Goal: Task Accomplishment & Management: Complete application form

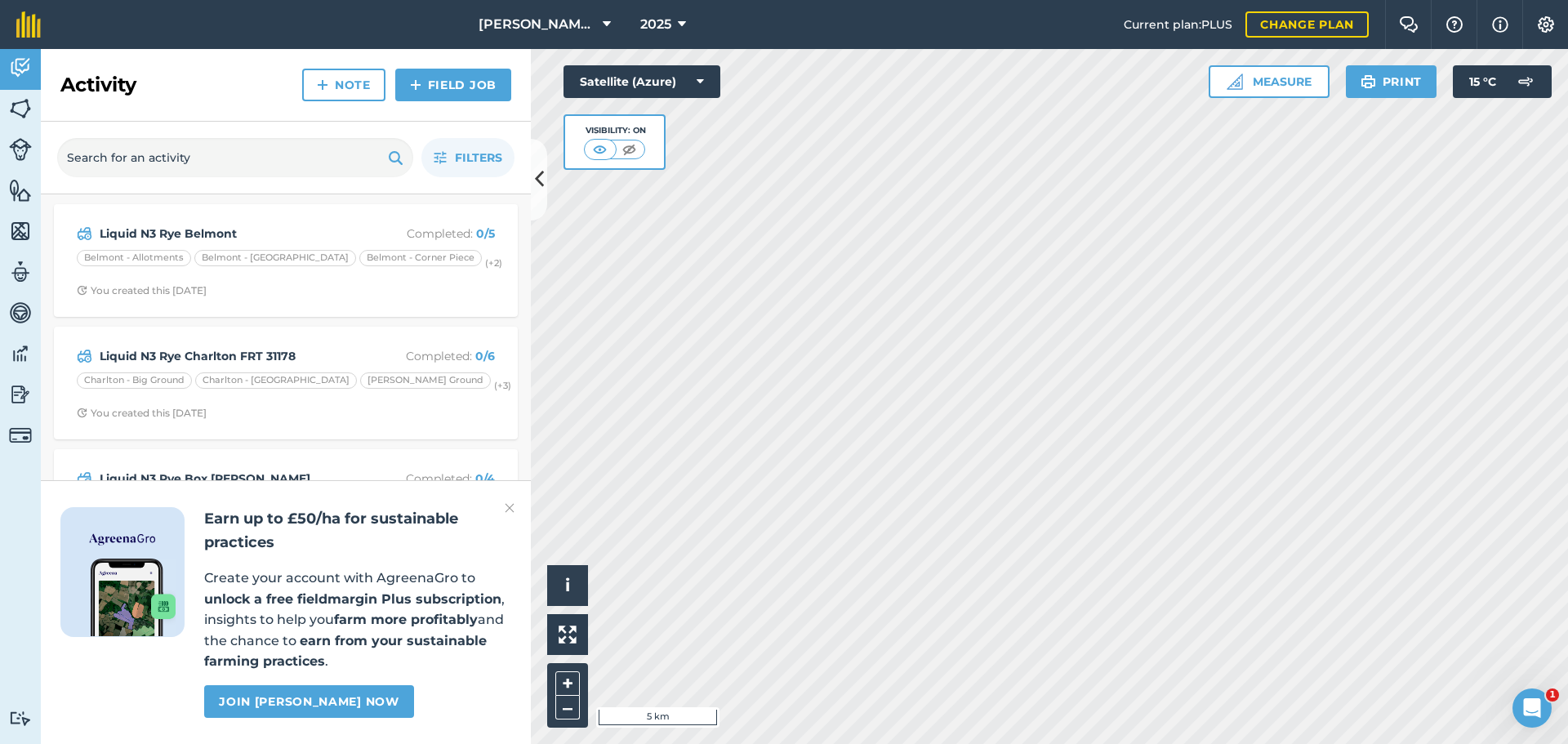
click at [530, 183] on div "Filters" at bounding box center [286, 158] width 490 height 72
click at [538, 179] on icon at bounding box center [539, 179] width 9 height 29
click at [540, 181] on icon at bounding box center [539, 179] width 9 height 29
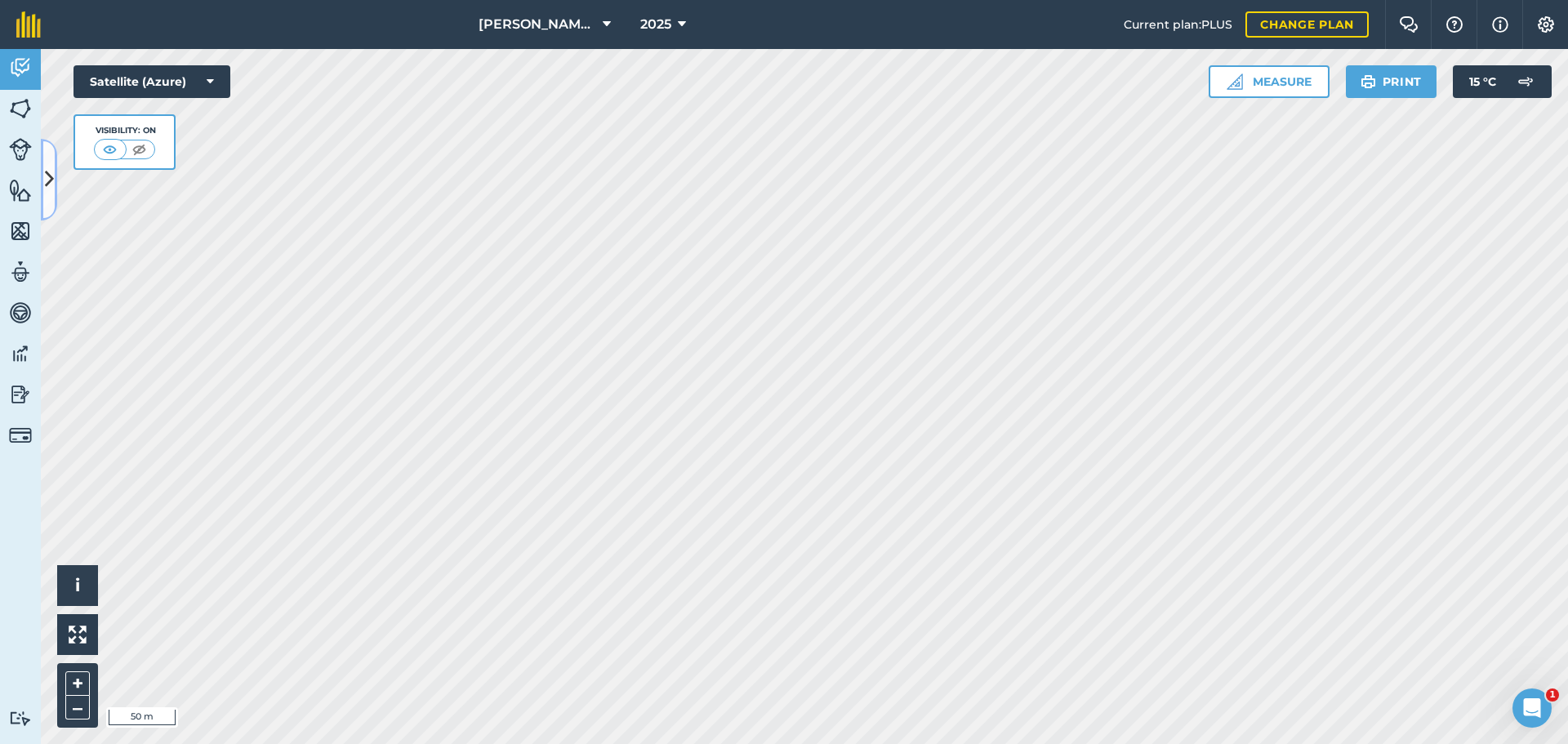
click at [55, 180] on button at bounding box center [49, 180] width 16 height 82
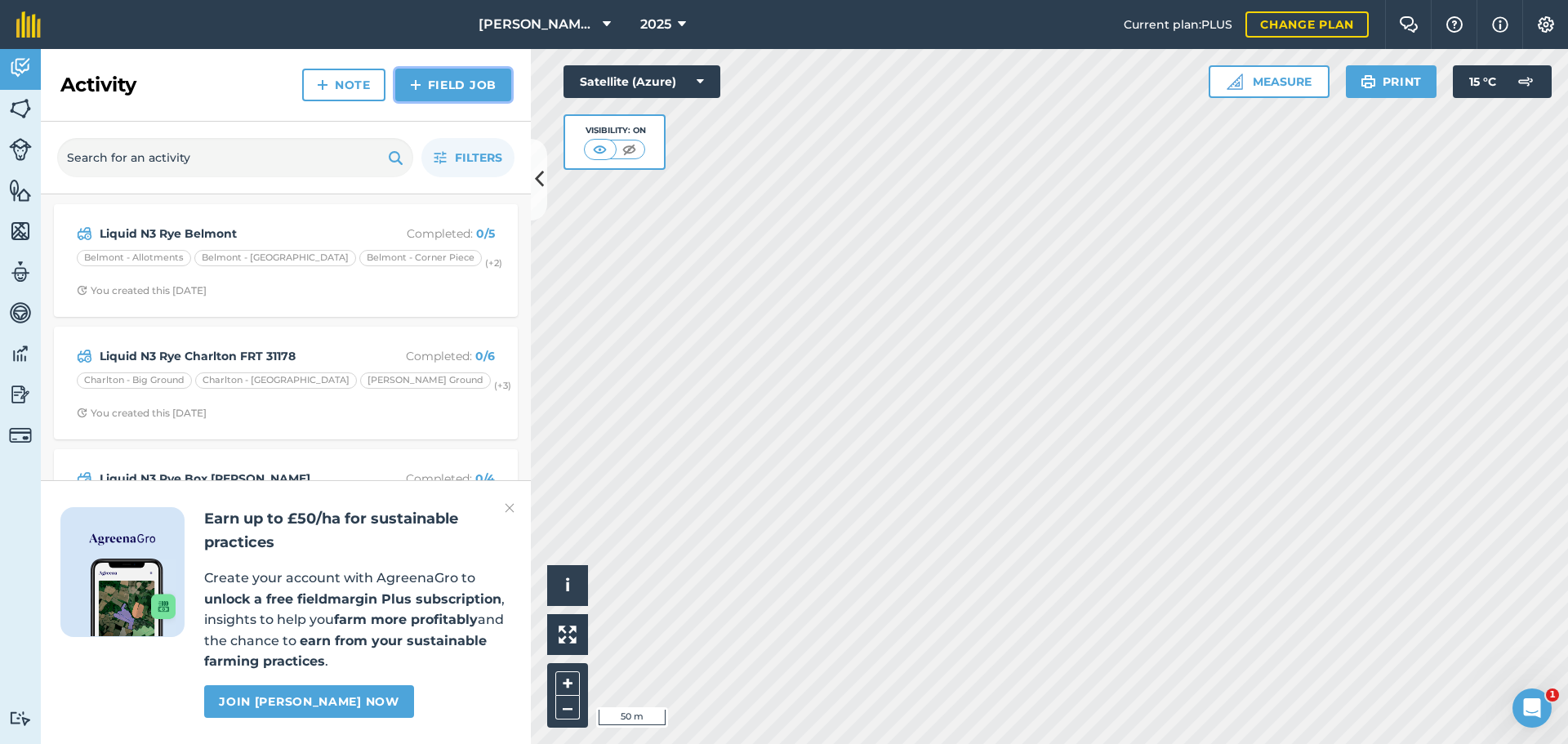
click at [410, 94] on img at bounding box center [416, 85] width 11 height 20
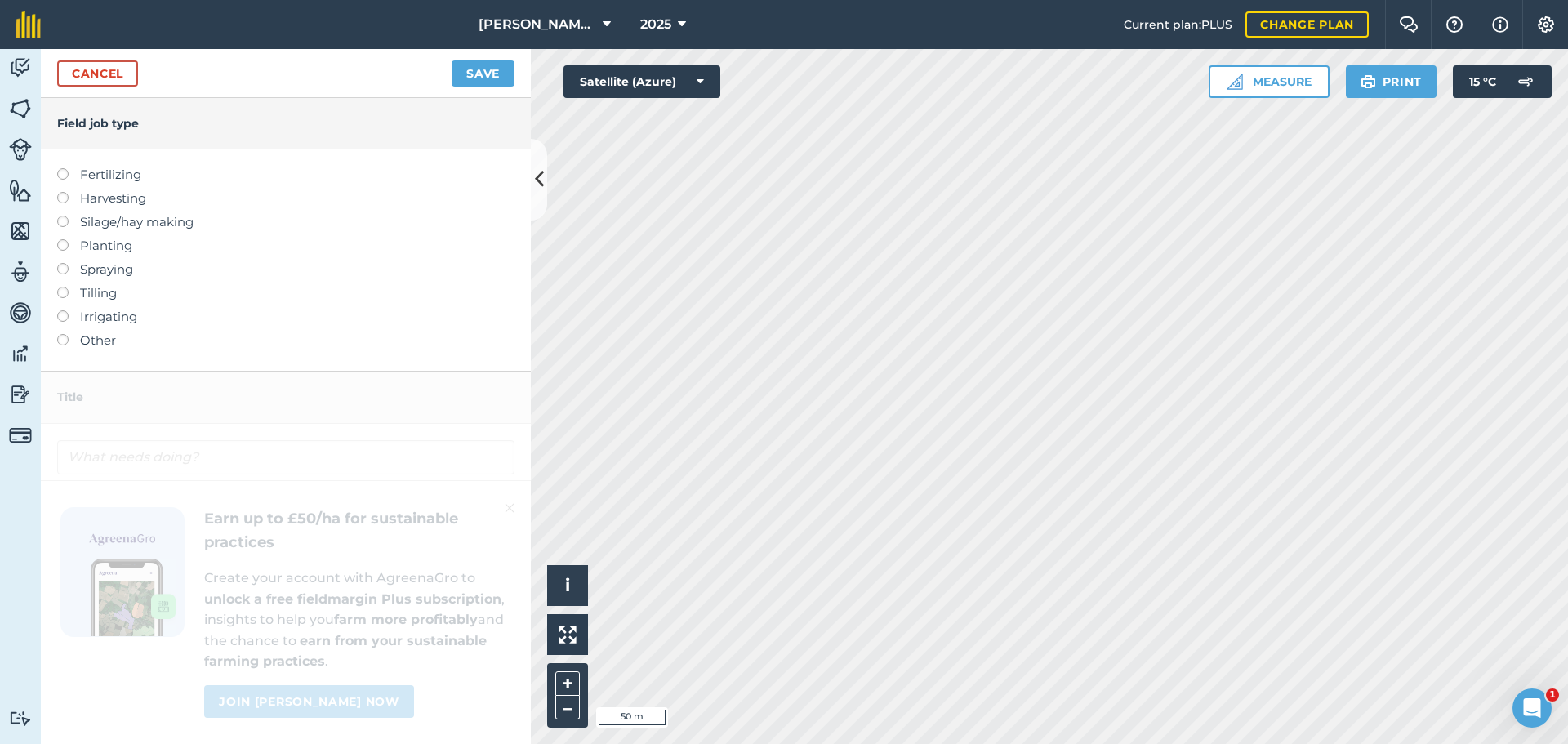
click at [70, 169] on label at bounding box center [69, 169] width 23 height 0
type input "Fertilizing"
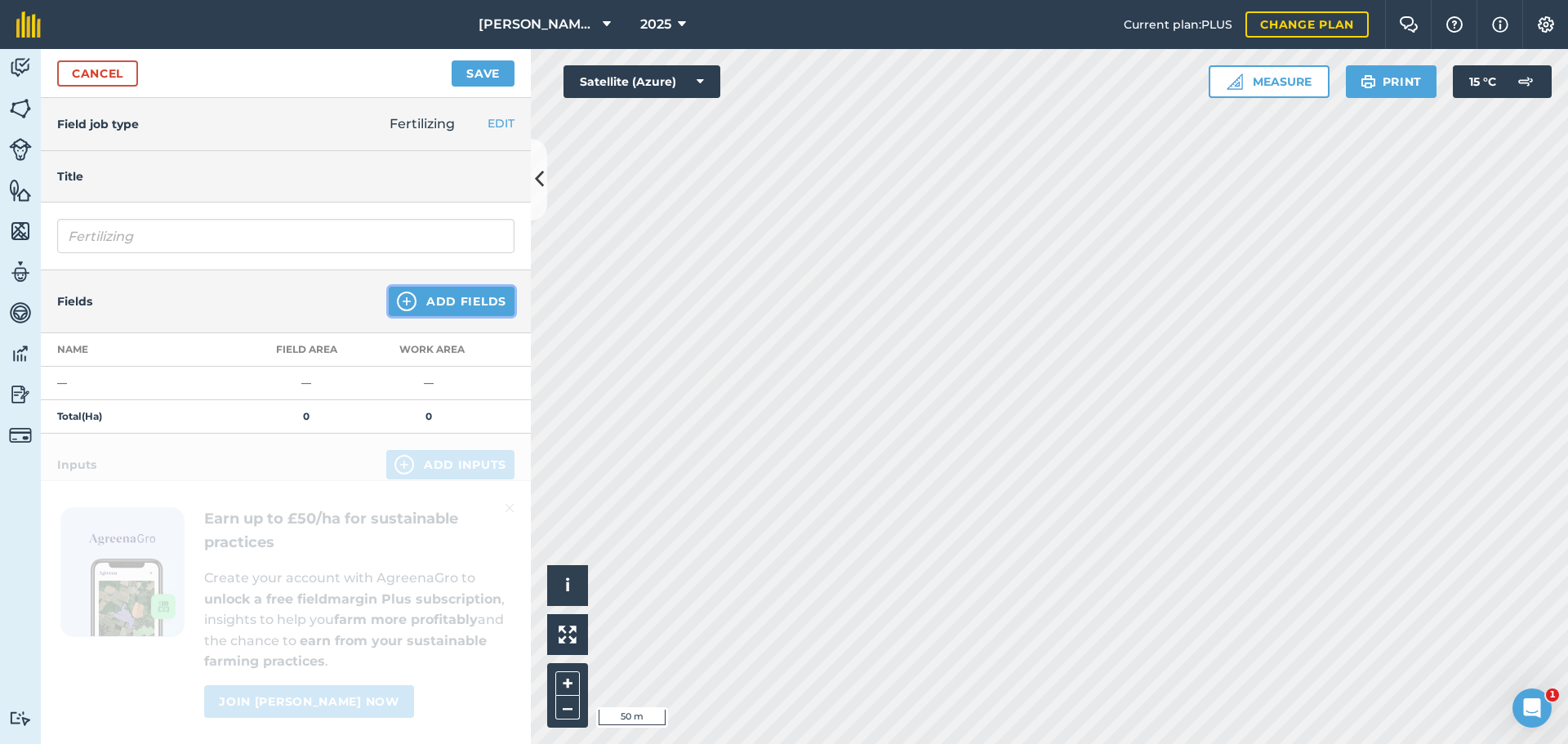
click at [452, 316] on button "Add Fields" at bounding box center [452, 301] width 126 height 30
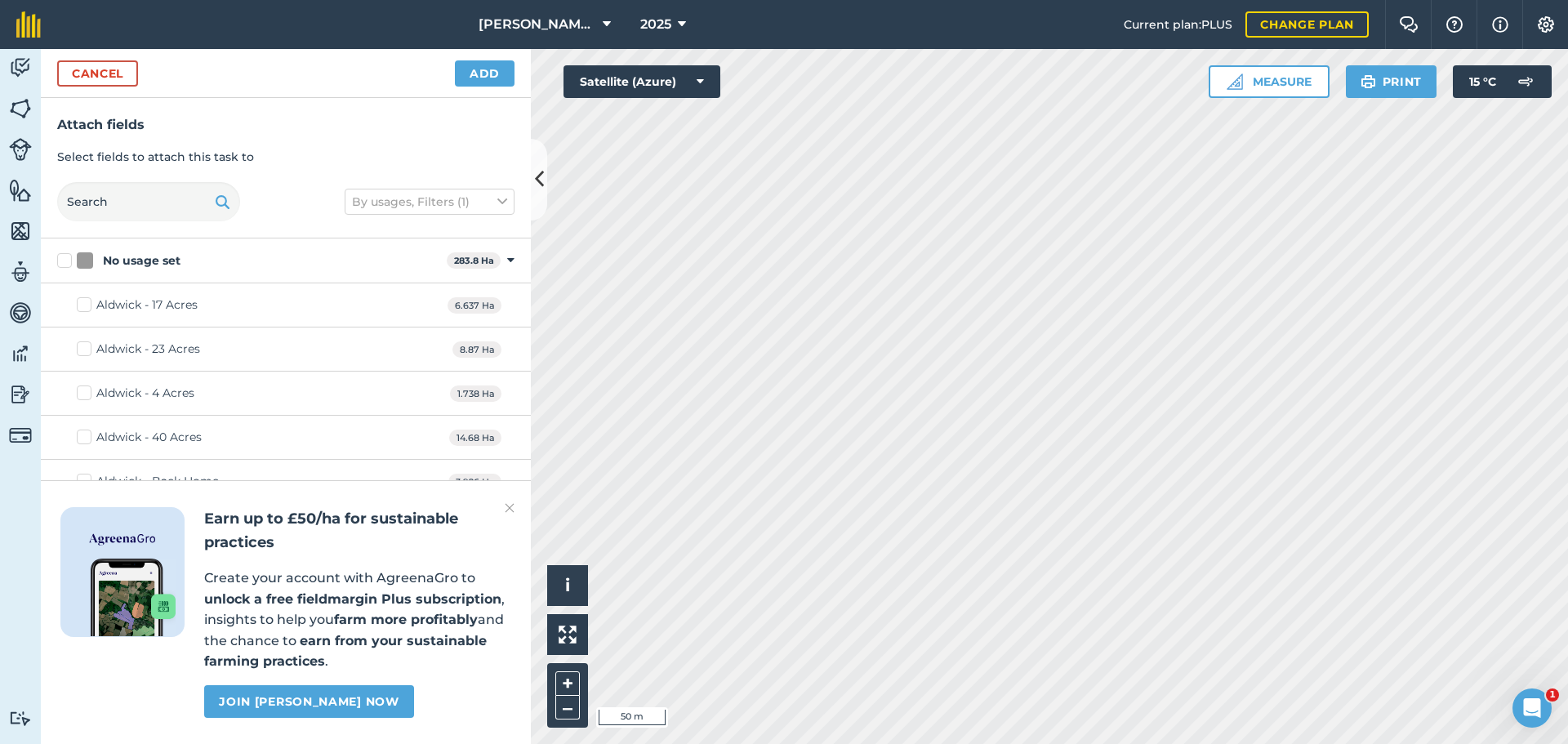
click at [510, 498] on img at bounding box center [510, 508] width 10 height 20
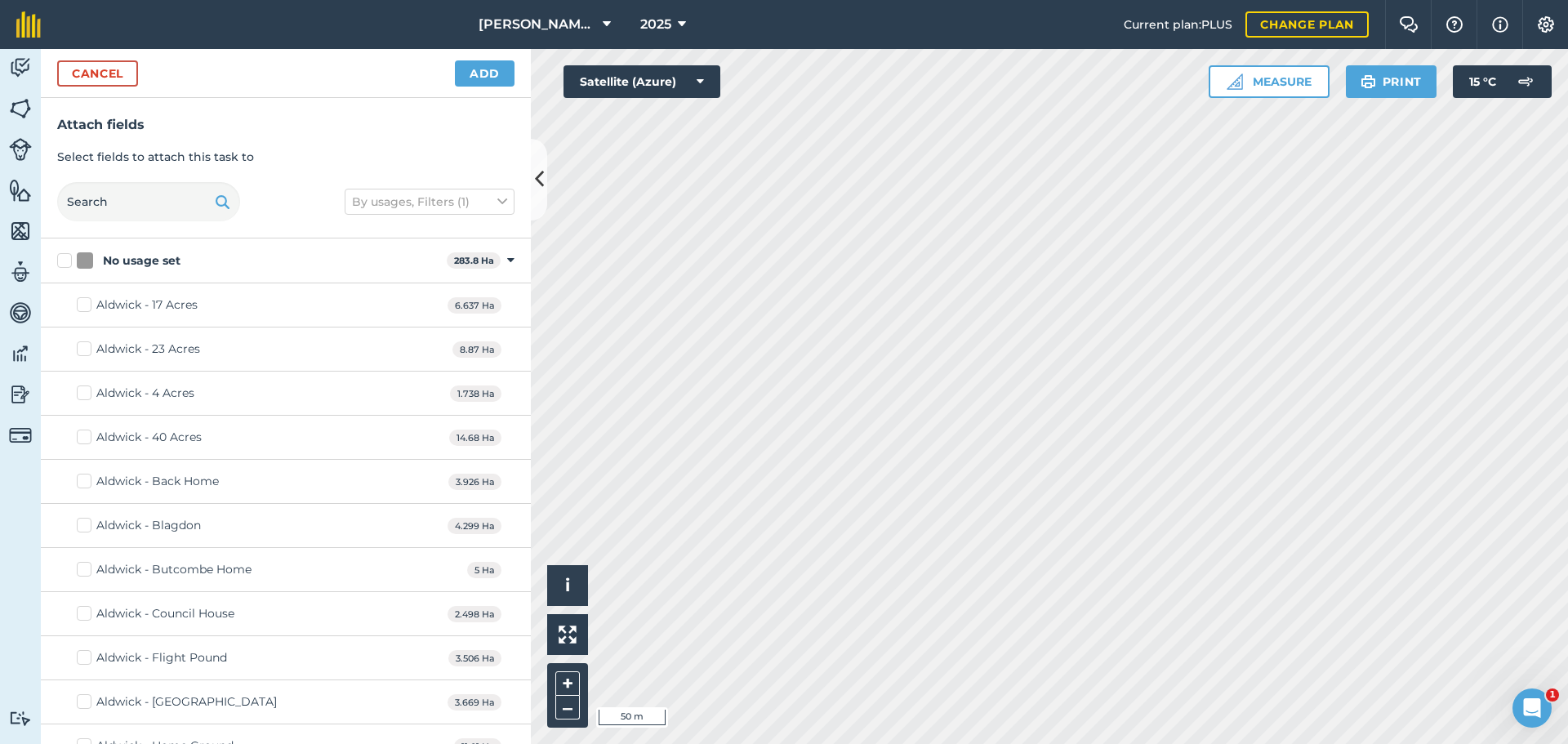
checkbox input "true"
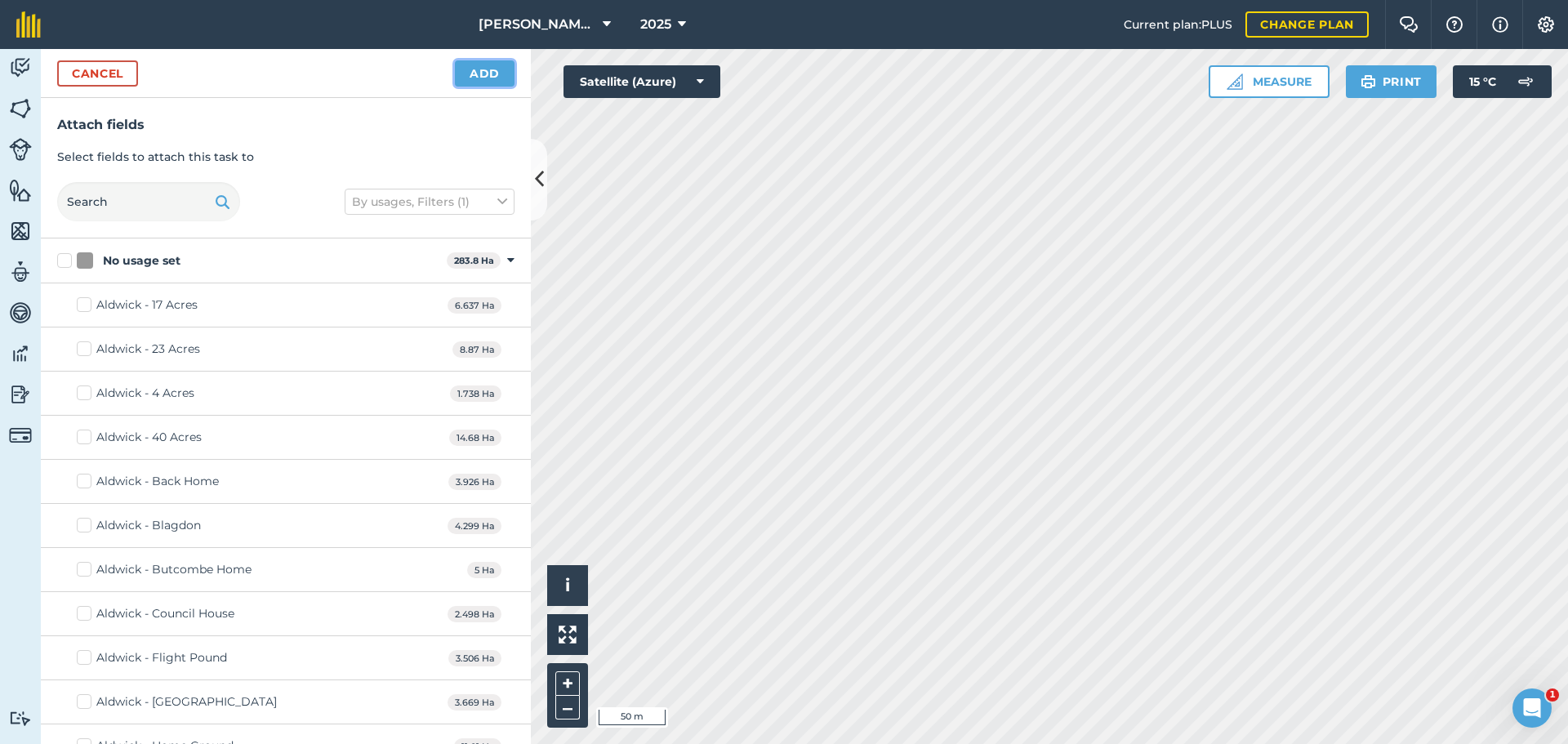
click at [477, 87] on button "Add" at bounding box center [484, 72] width 60 height 26
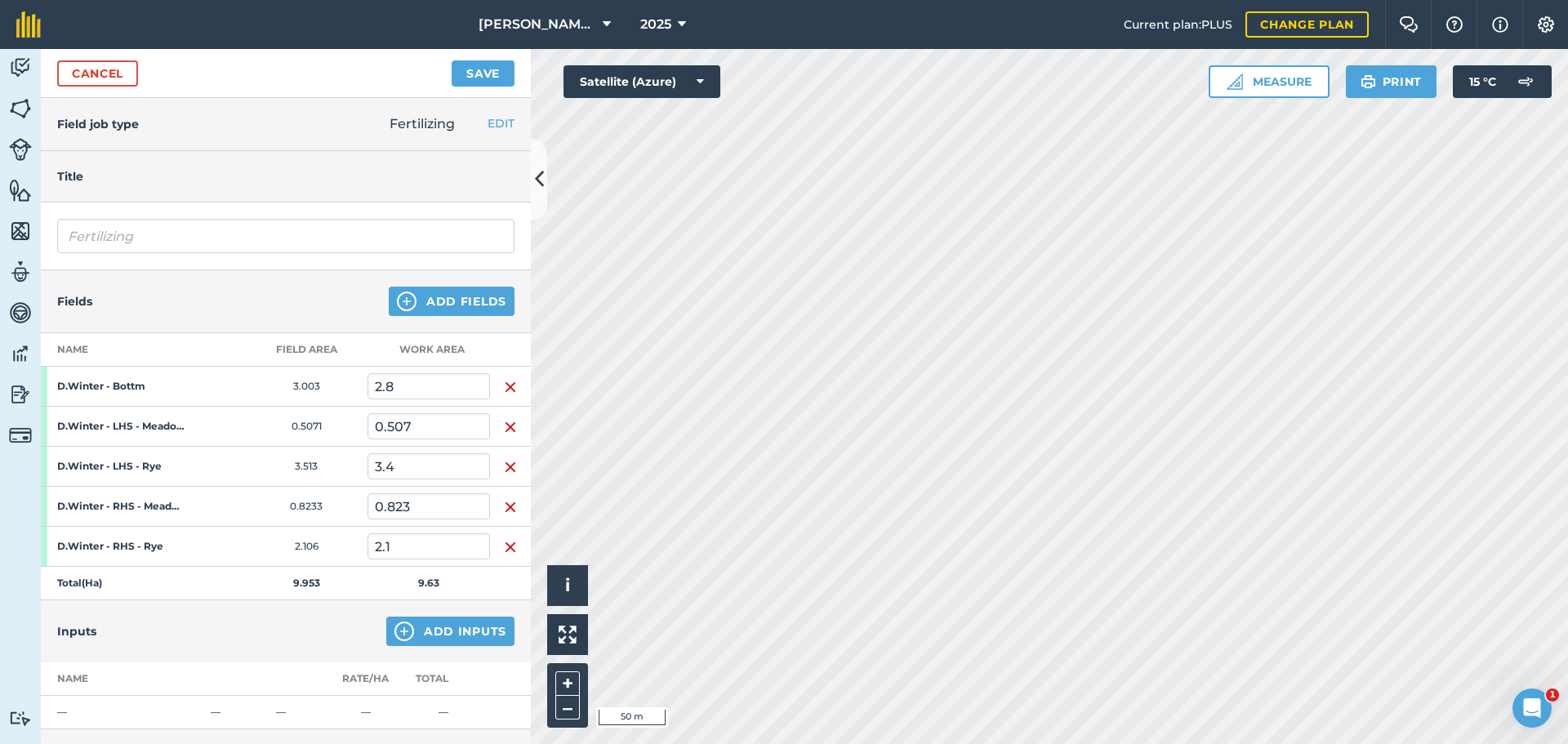
scroll to position [245, 0]
